Goal: Go to known website: Go to known website

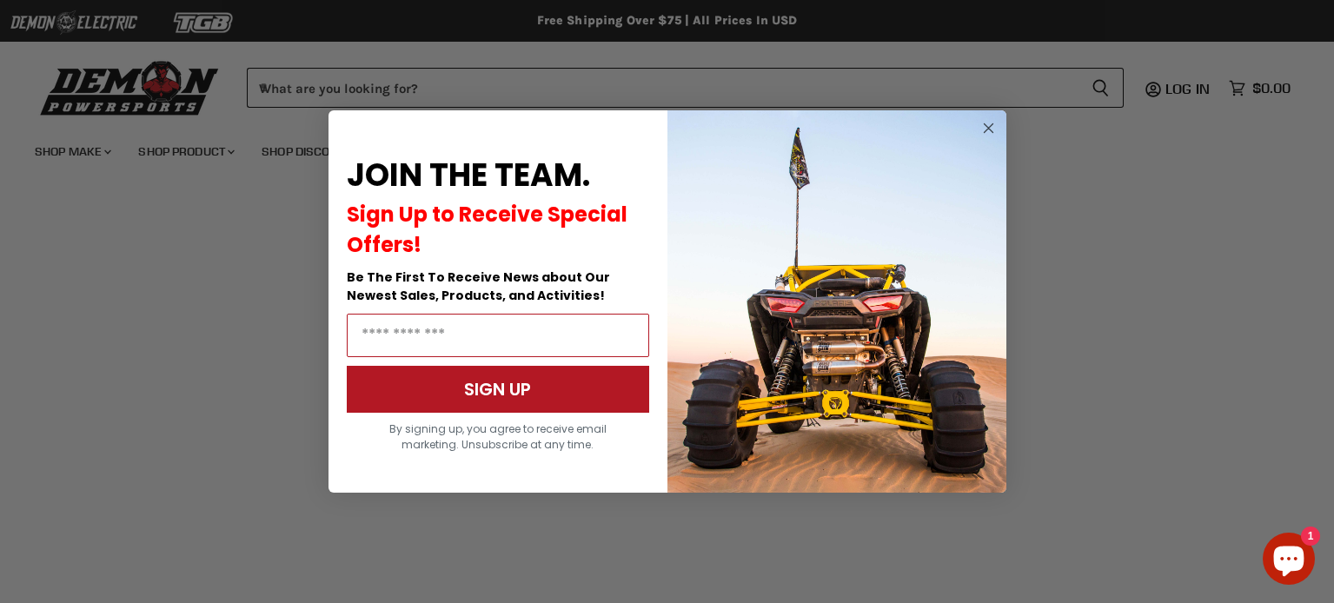
scroll to position [439, 0]
